Goal: Transaction & Acquisition: Purchase product/service

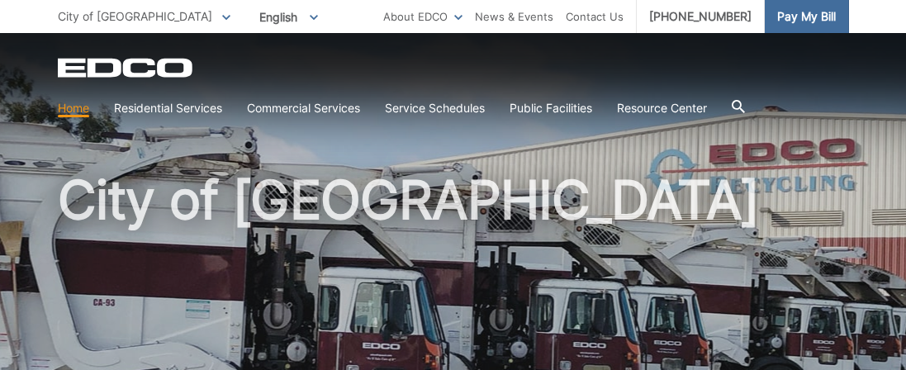
click at [804, 16] on span "Pay My Bill" at bounding box center [806, 16] width 59 height 18
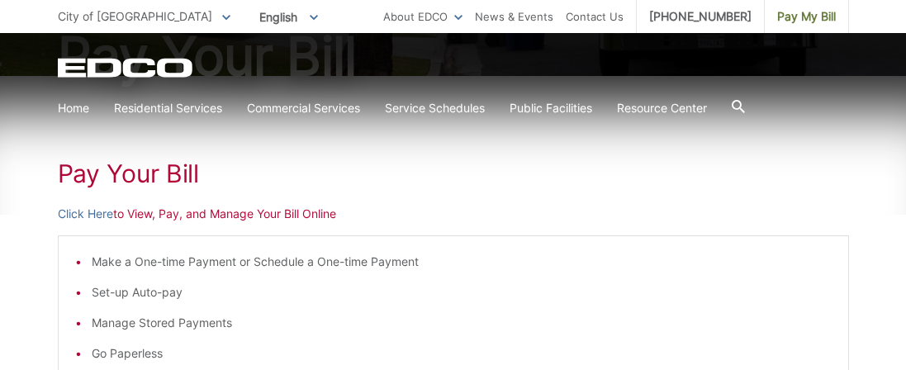
scroll to position [211, 0]
click at [88, 210] on link "Click Here" at bounding box center [85, 215] width 55 height 18
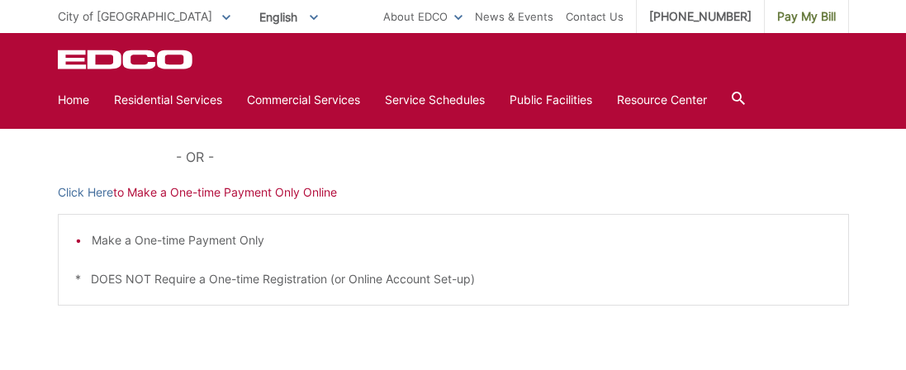
scroll to position [575, 0]
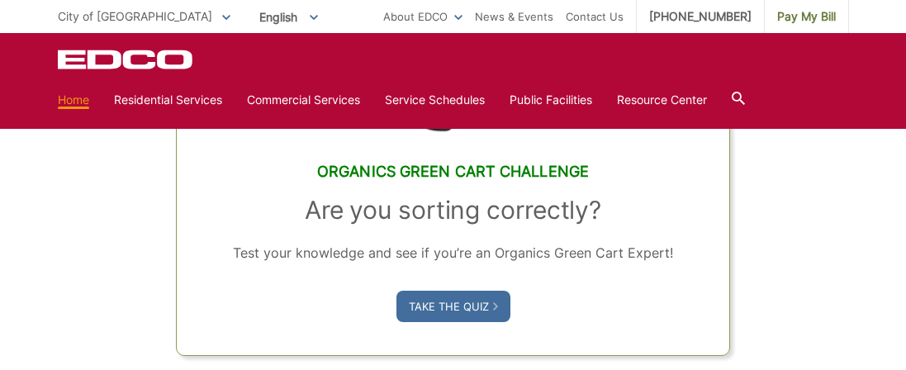
scroll to position [1056, 0]
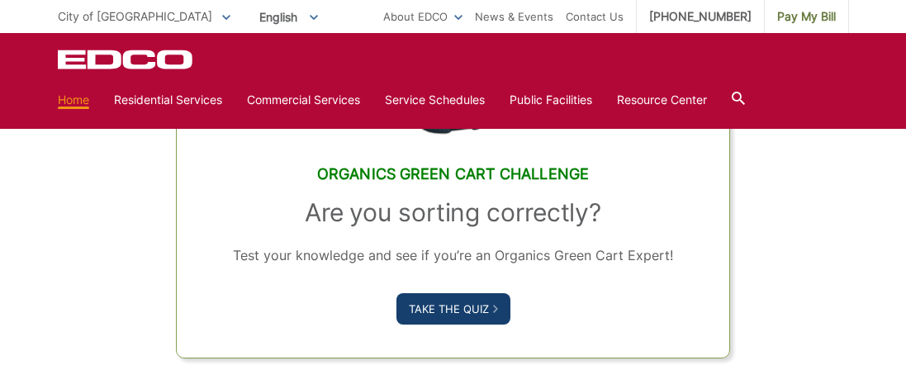
click at [438, 293] on link "Take the Quiz" at bounding box center [453, 308] width 114 height 31
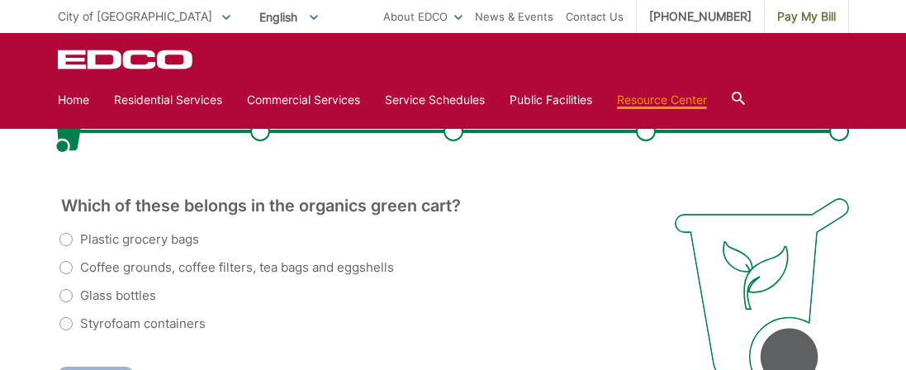
scroll to position [363, 0]
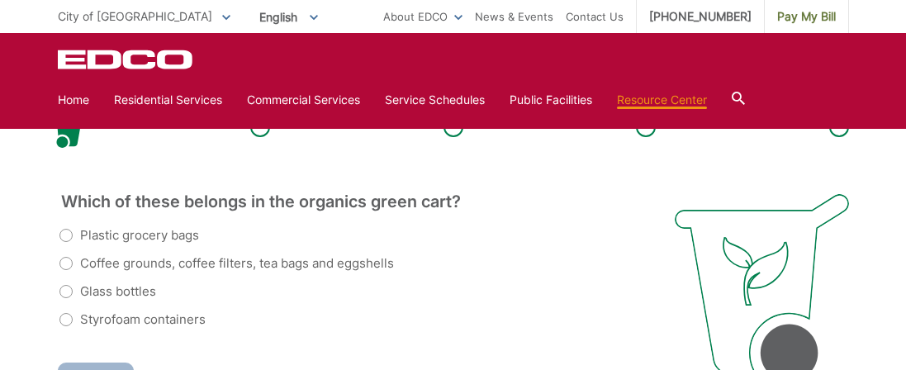
click at [66, 254] on label "Coffee grounds, coffee filters, tea bags and eggshells" at bounding box center [226, 264] width 335 height 20
radio input "true"
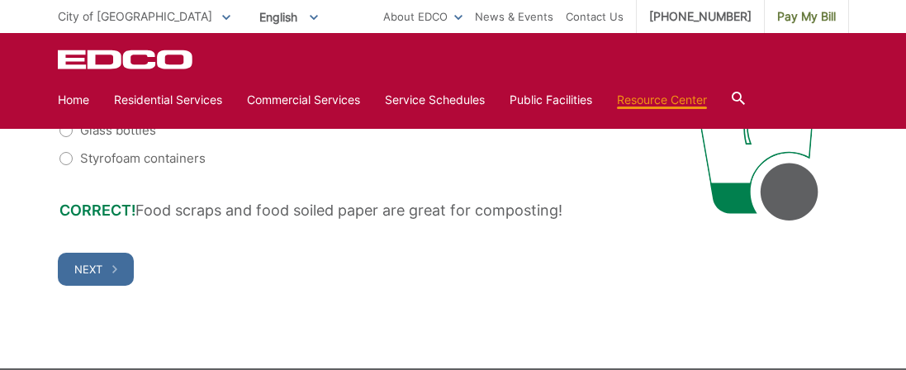
scroll to position [528, 0]
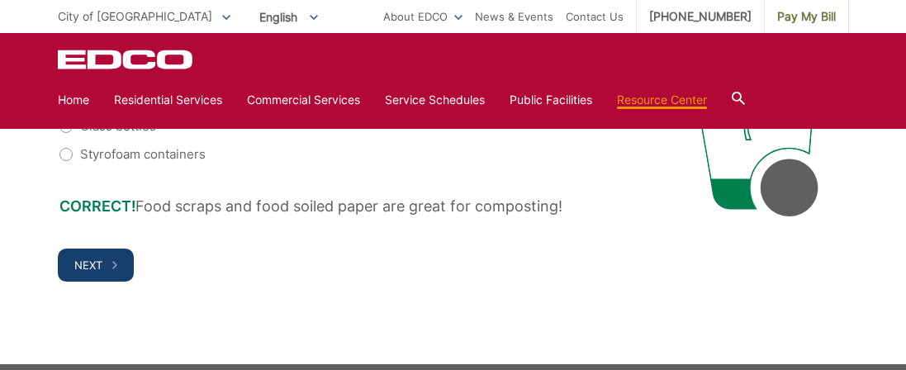
click at [88, 259] on span "Next" at bounding box center [88, 265] width 28 height 13
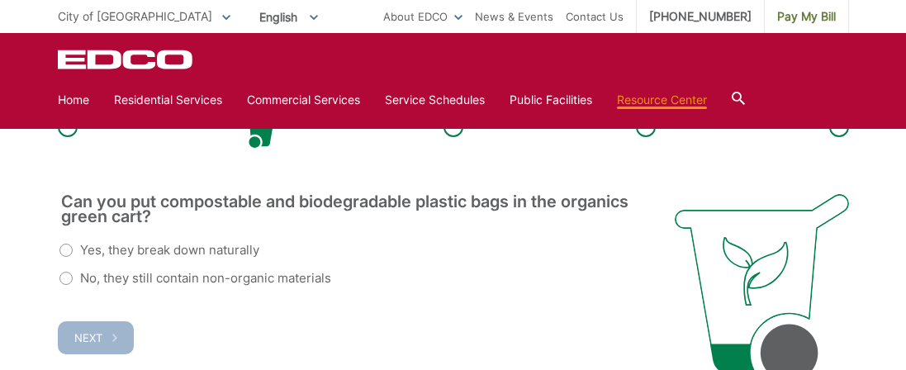
scroll to position [330, 0]
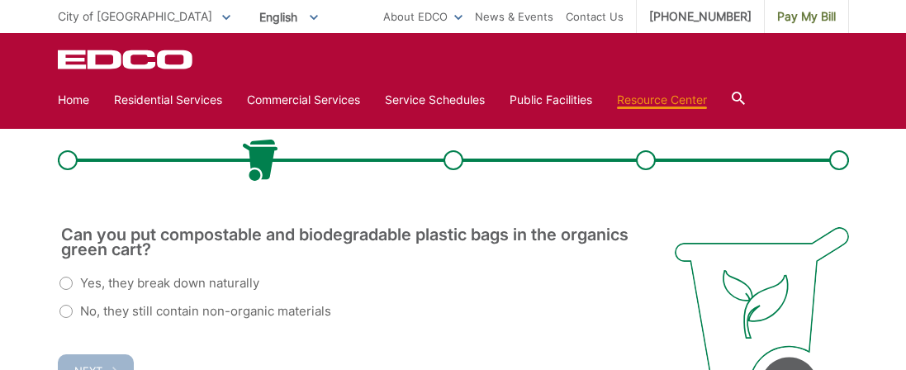
click at [68, 301] on label "No, they still contain non-organic materials" at bounding box center [195, 311] width 272 height 20
radio input "true"
click at [88, 364] on span "Next" at bounding box center [88, 370] width 28 height 13
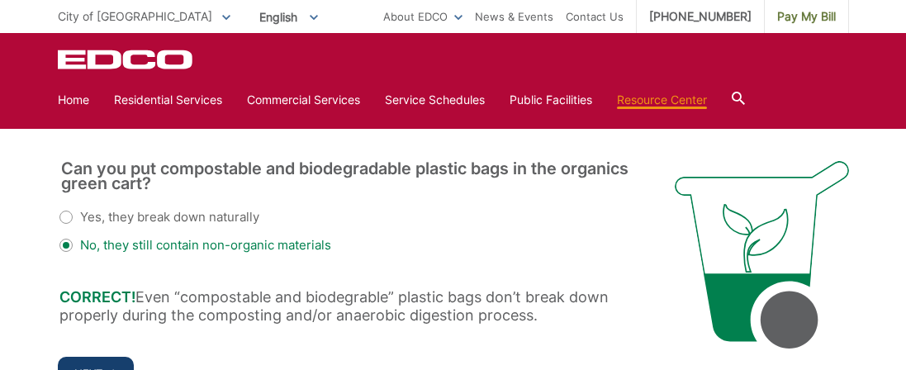
scroll to position [429, 0]
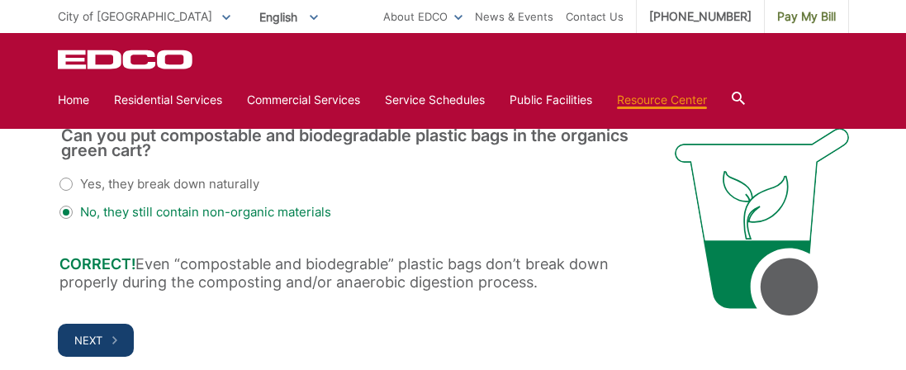
click at [84, 334] on span "Next" at bounding box center [88, 340] width 28 height 13
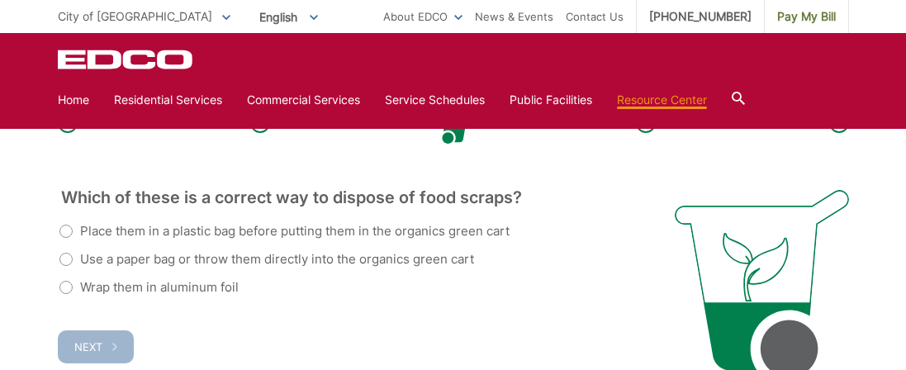
scroll to position [363, 0]
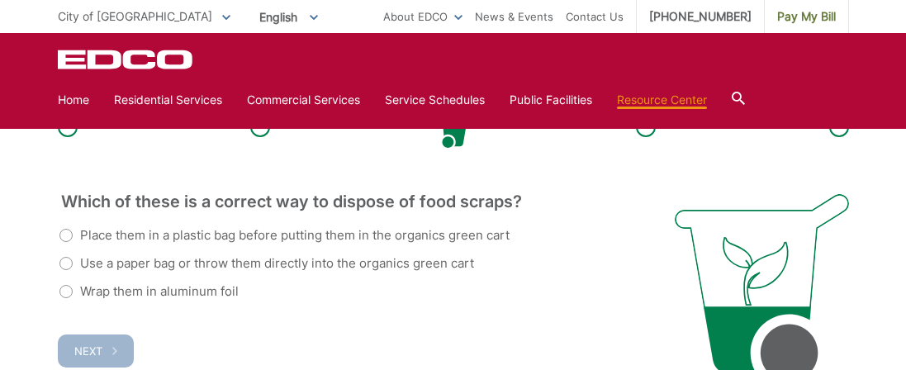
click at [62, 254] on label "Use a paper bag or throw them directly into the organics green cart" at bounding box center [266, 264] width 415 height 20
radio input "true"
click at [92, 344] on span "Next" at bounding box center [88, 350] width 28 height 13
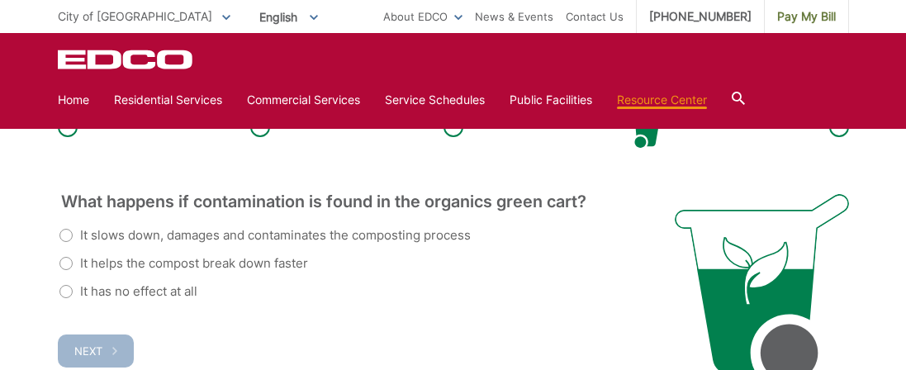
click at [61, 254] on label "It helps the compost break down faster" at bounding box center [183, 264] width 249 height 20
radio input "true"
click at [87, 344] on span "Next" at bounding box center [88, 350] width 28 height 13
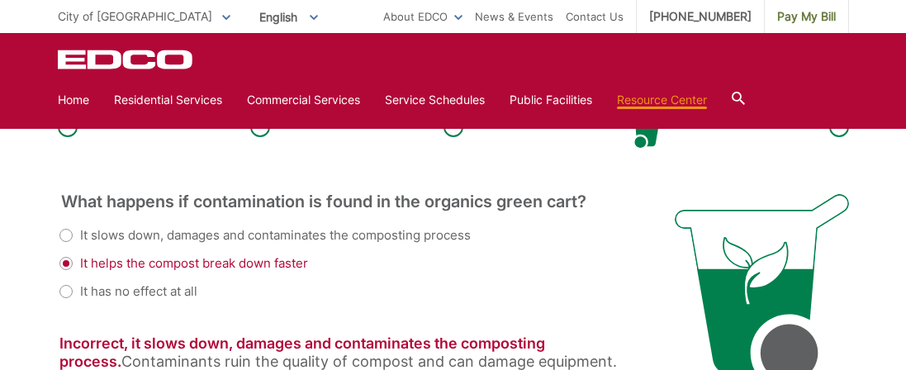
click at [66, 225] on div "It slows down, damages and contaminates the composting process" at bounding box center [350, 235] width 582 height 20
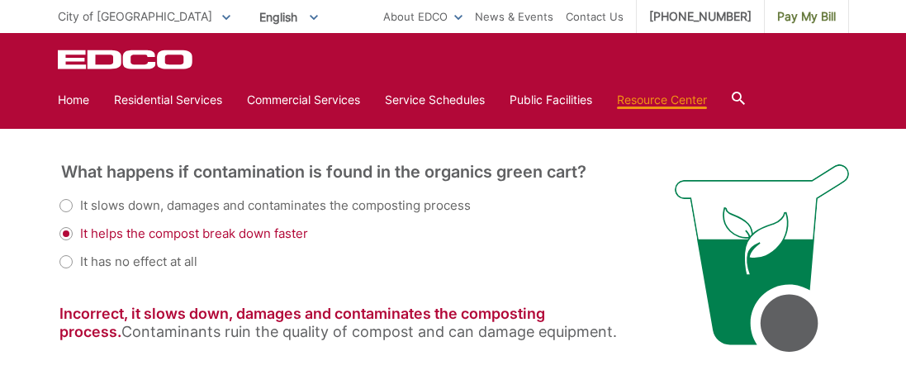
scroll to position [396, 0]
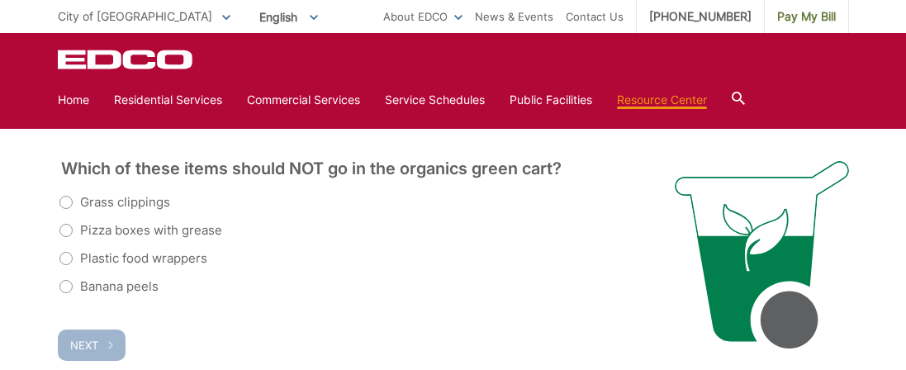
click at [67, 249] on label "Plastic food wrappers" at bounding box center [133, 259] width 148 height 20
radio input "true"
click at [89, 339] on span "Next" at bounding box center [84, 345] width 28 height 13
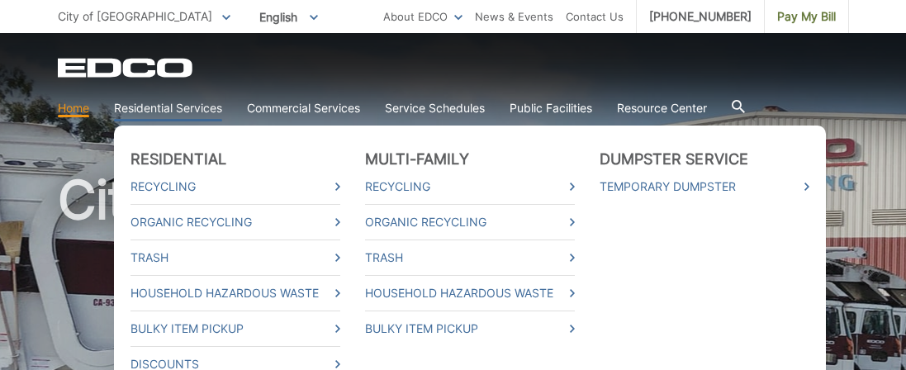
click at [183, 106] on link "Residential Services" at bounding box center [168, 108] width 108 height 18
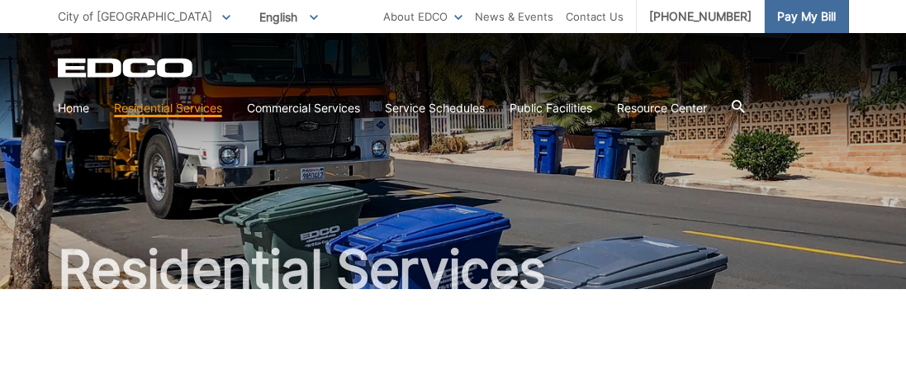
click at [807, 17] on span "Pay My Bill" at bounding box center [806, 16] width 59 height 18
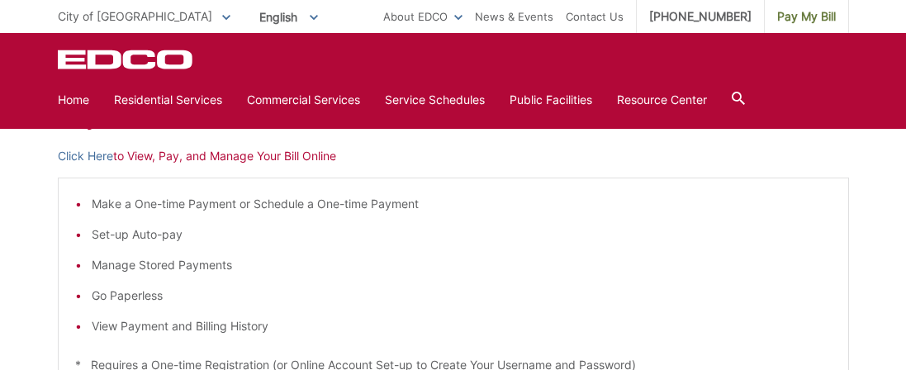
scroll to position [278, 0]
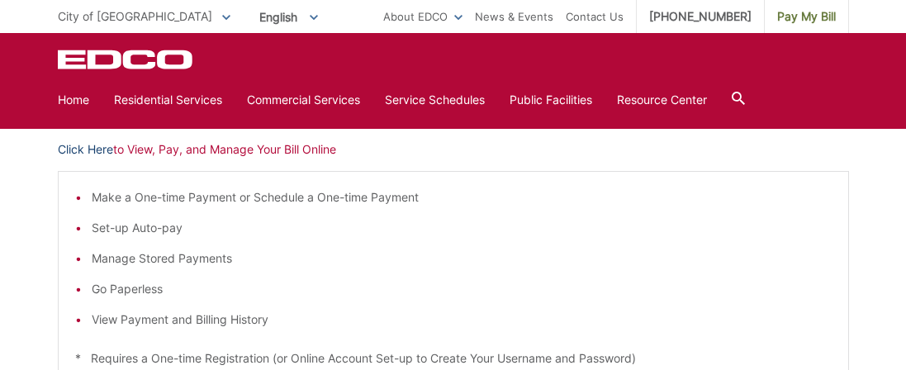
click at [90, 146] on link "Click Here" at bounding box center [85, 149] width 55 height 18
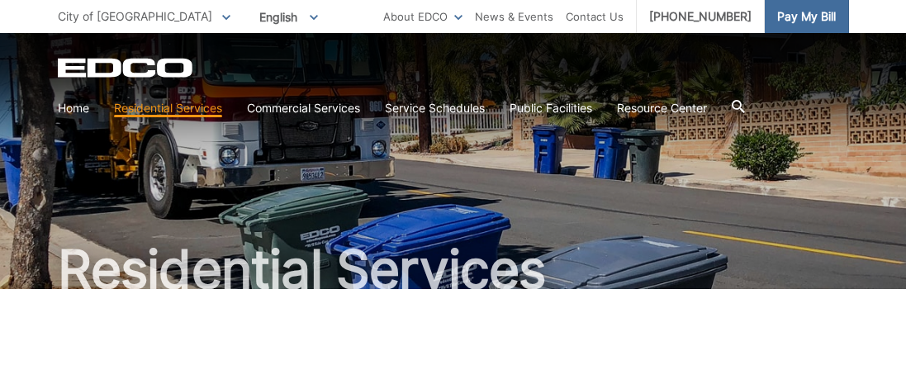
click at [809, 12] on span "Pay My Bill" at bounding box center [806, 16] width 59 height 18
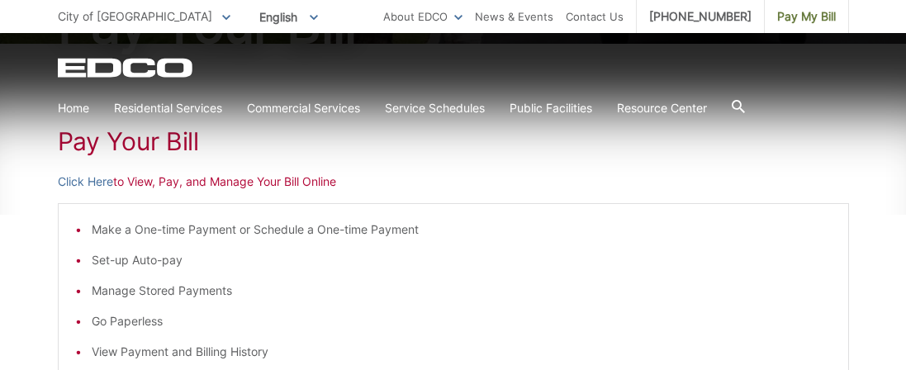
scroll to position [248, 0]
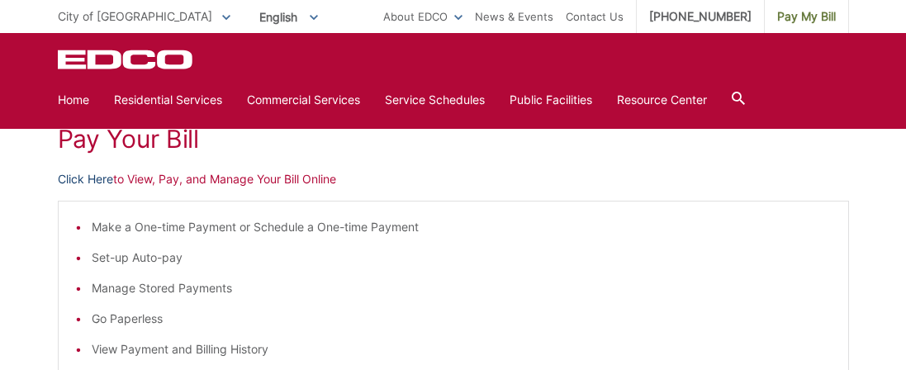
click at [77, 178] on link "Click Here" at bounding box center [85, 179] width 55 height 18
